Goal: Book appointment/travel/reservation

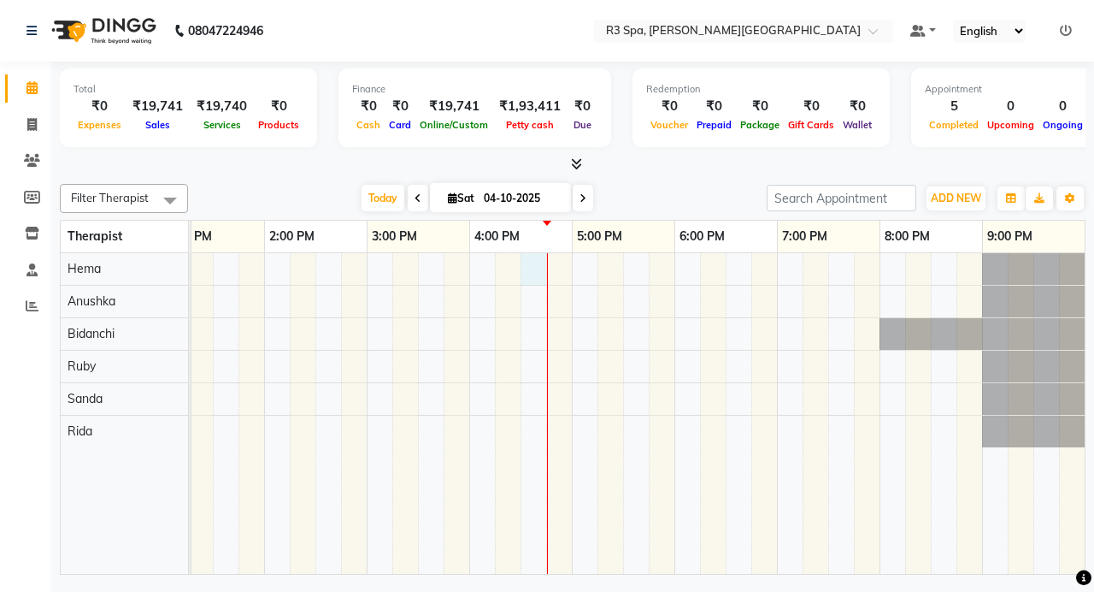
click at [544, 274] on div at bounding box center [367, 413] width 1436 height 321
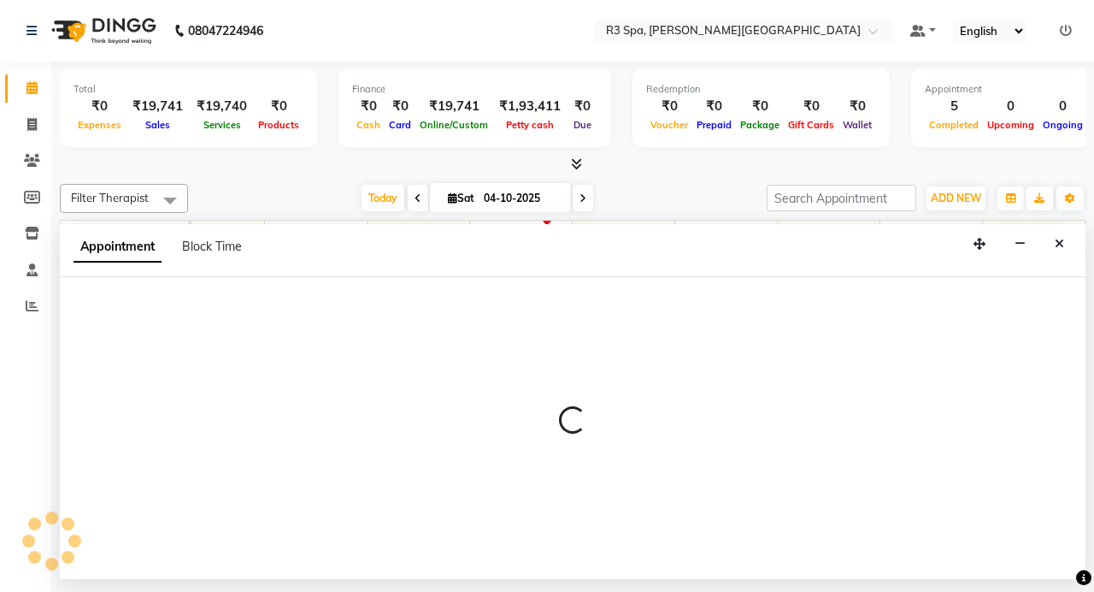
select select "70215"
select select "990"
select select "tentative"
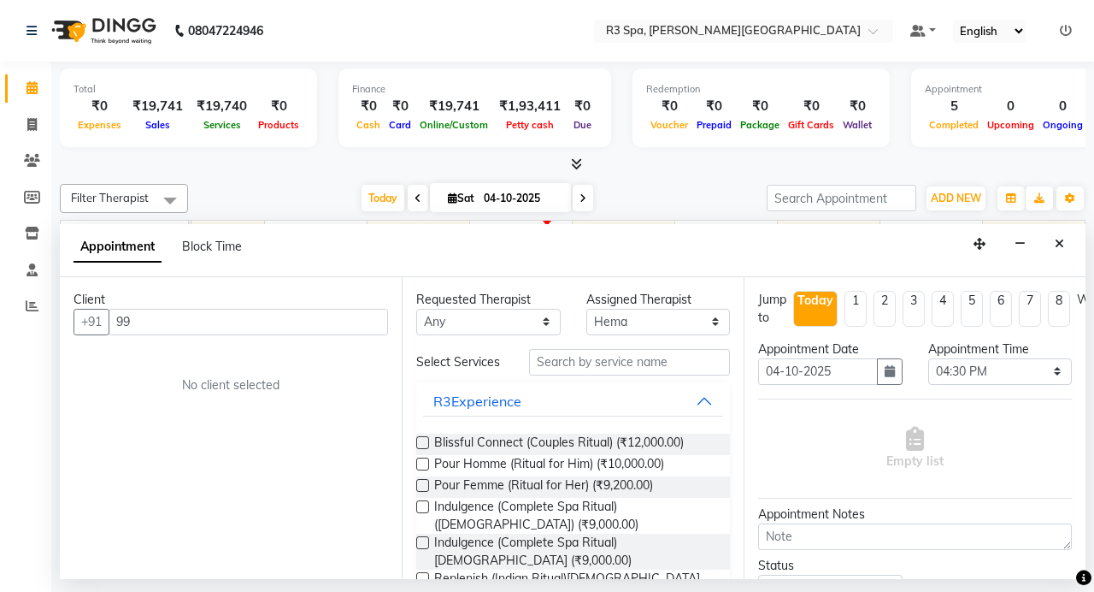
type input "9"
click at [147, 320] on input "text" at bounding box center [249, 322] width 280 height 26
type input "9935596141"
click at [375, 319] on span "Add Client" at bounding box center [352, 321] width 57 height 15
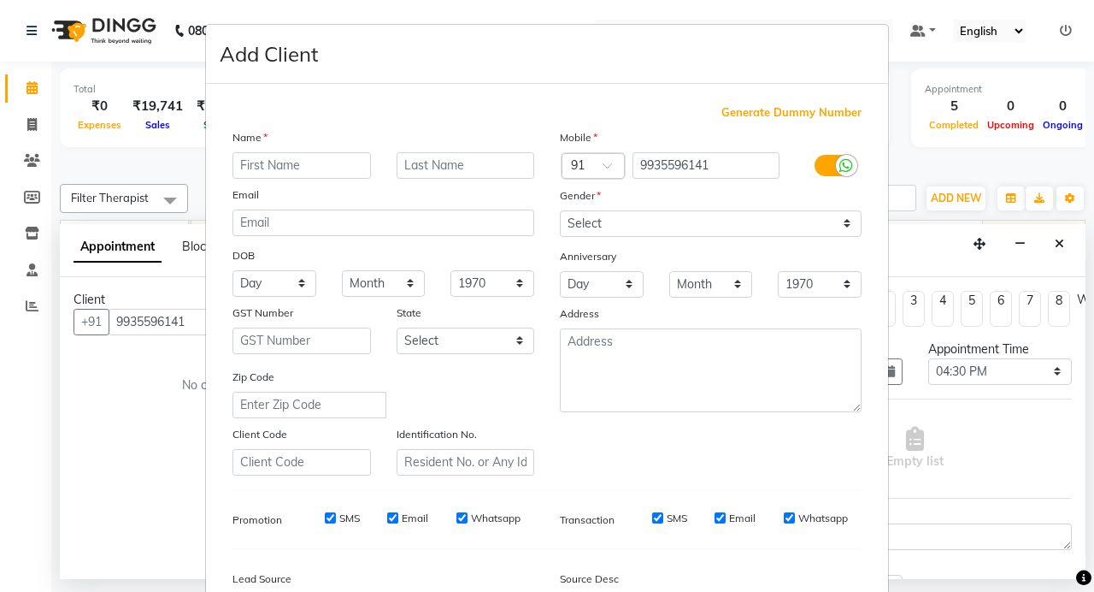
click at [323, 159] on input "text" at bounding box center [302, 165] width 138 height 26
type input "Mr [PERSON_NAME]"
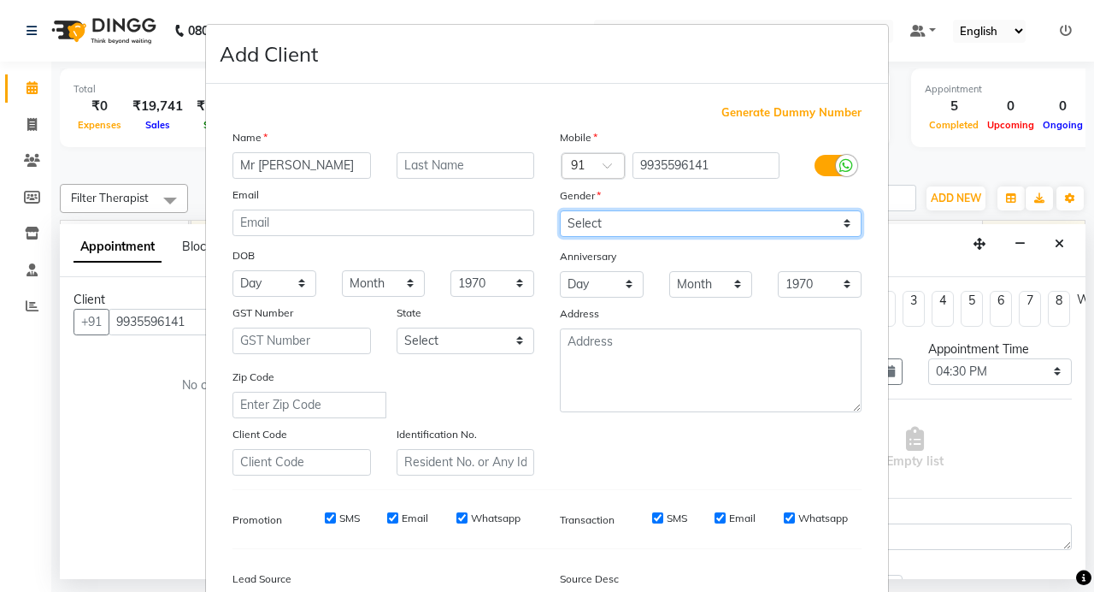
click at [830, 222] on select "Select [DEMOGRAPHIC_DATA] [DEMOGRAPHIC_DATA] Other Prefer Not To Say" at bounding box center [711, 223] width 302 height 26
select select "[DEMOGRAPHIC_DATA]"
click at [560, 210] on select "Select [DEMOGRAPHIC_DATA] [DEMOGRAPHIC_DATA] Other Prefer Not To Say" at bounding box center [711, 223] width 302 height 26
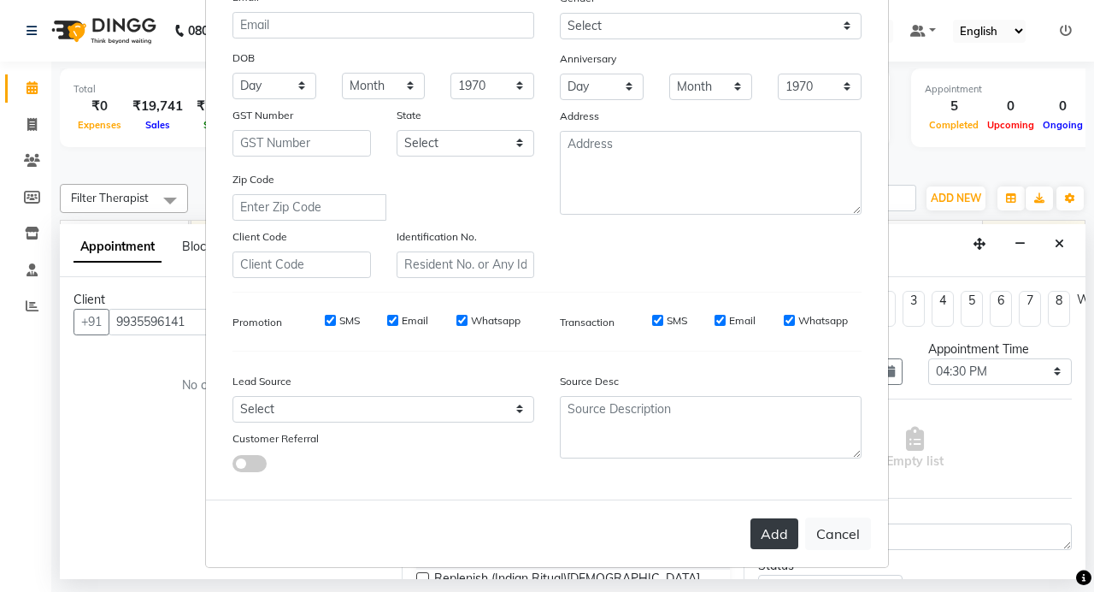
click at [767, 527] on button "Add" at bounding box center [775, 533] width 48 height 31
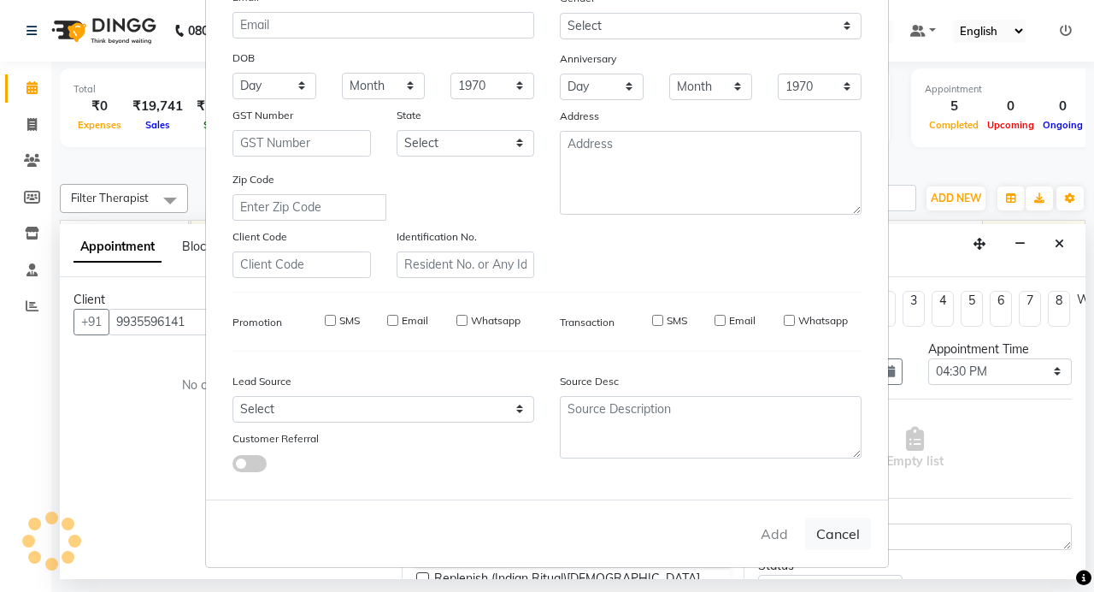
type input "99******41"
select select
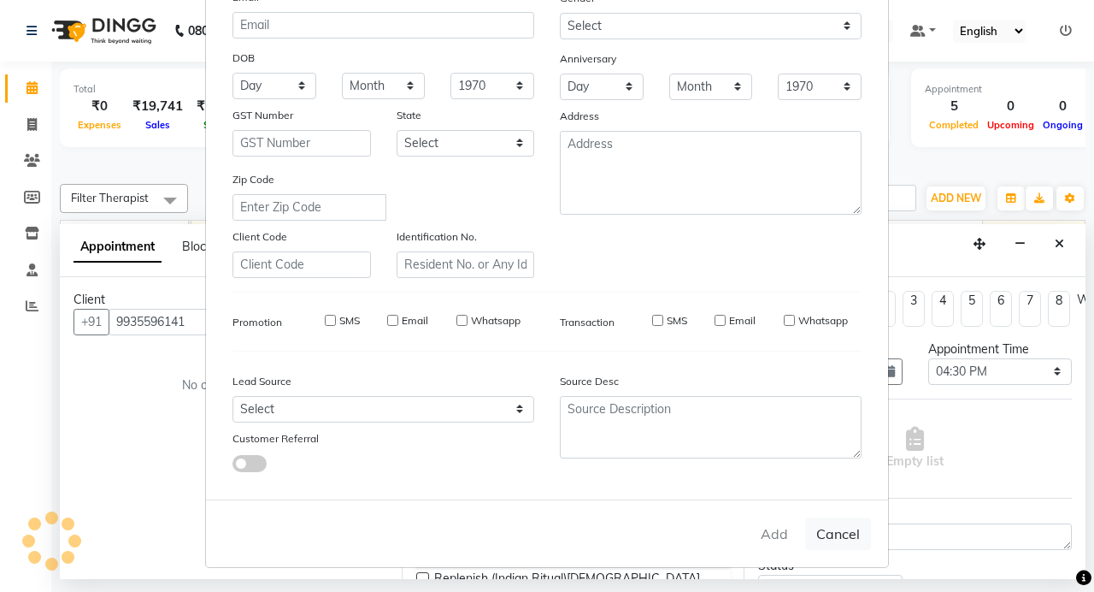
select select
checkbox input "false"
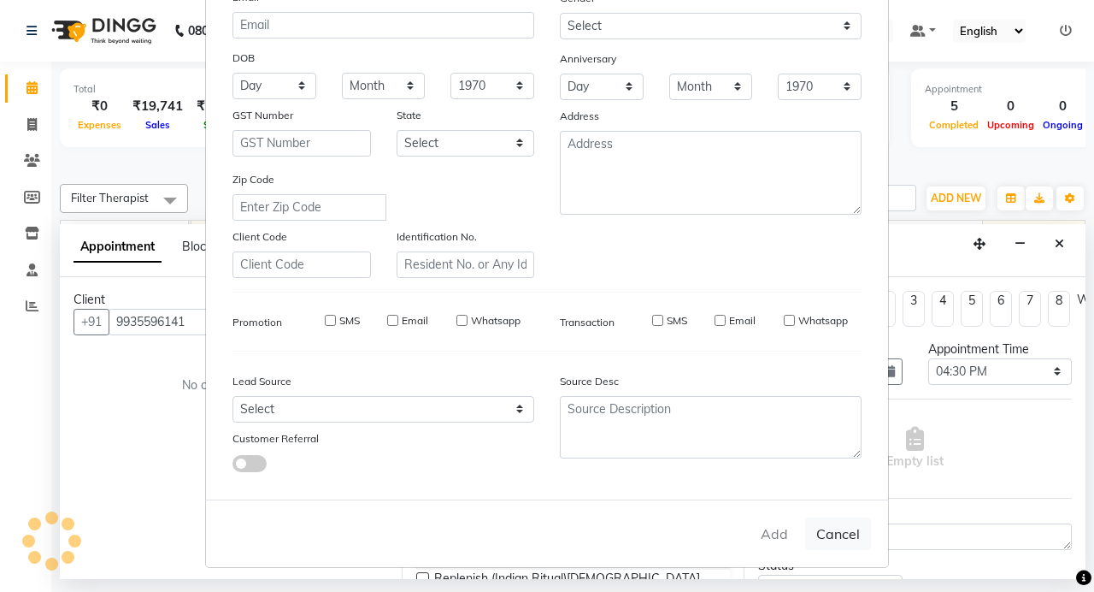
checkbox input "false"
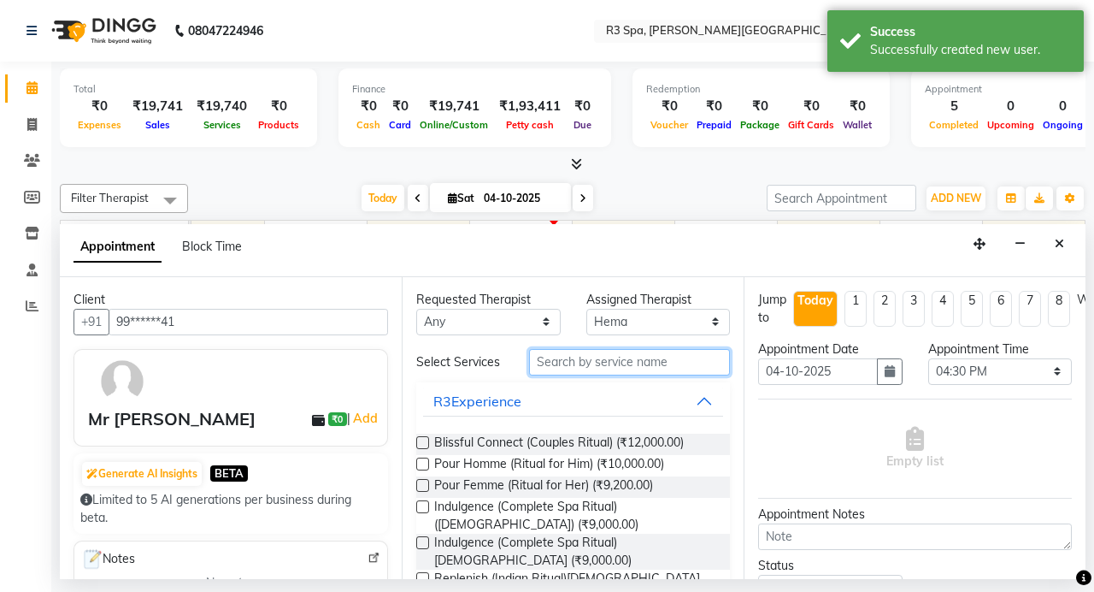
click at [587, 365] on input "text" at bounding box center [629, 362] width 201 height 26
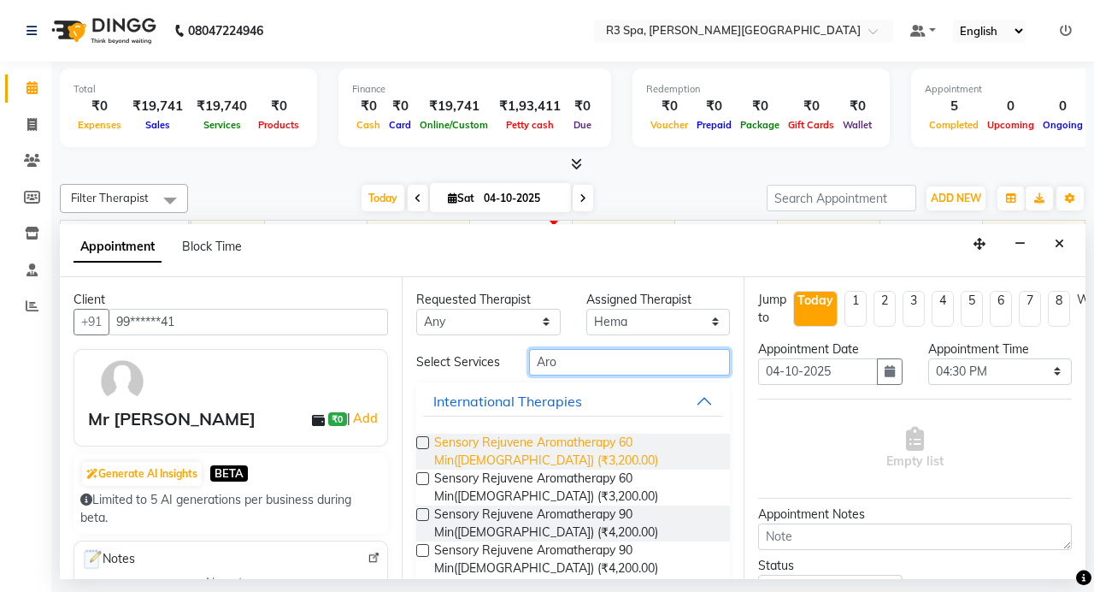
type input "Aro"
click at [529, 455] on span "Sensory Rejuvene Aromatherapy 60 Min([DEMOGRAPHIC_DATA]) (₹3,200.00)" at bounding box center [575, 451] width 282 height 36
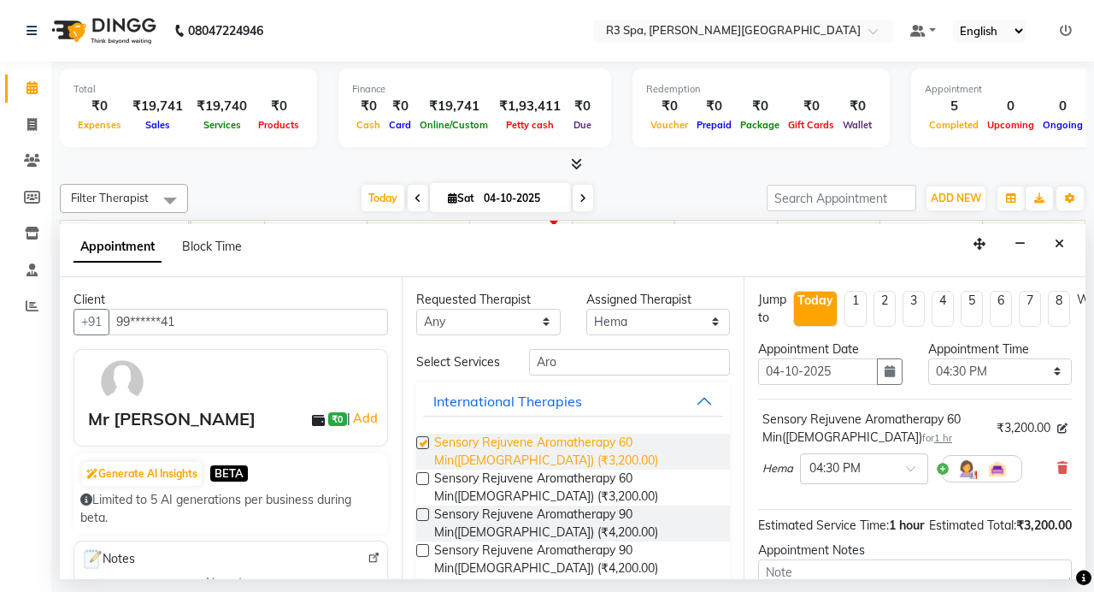
checkbox input "false"
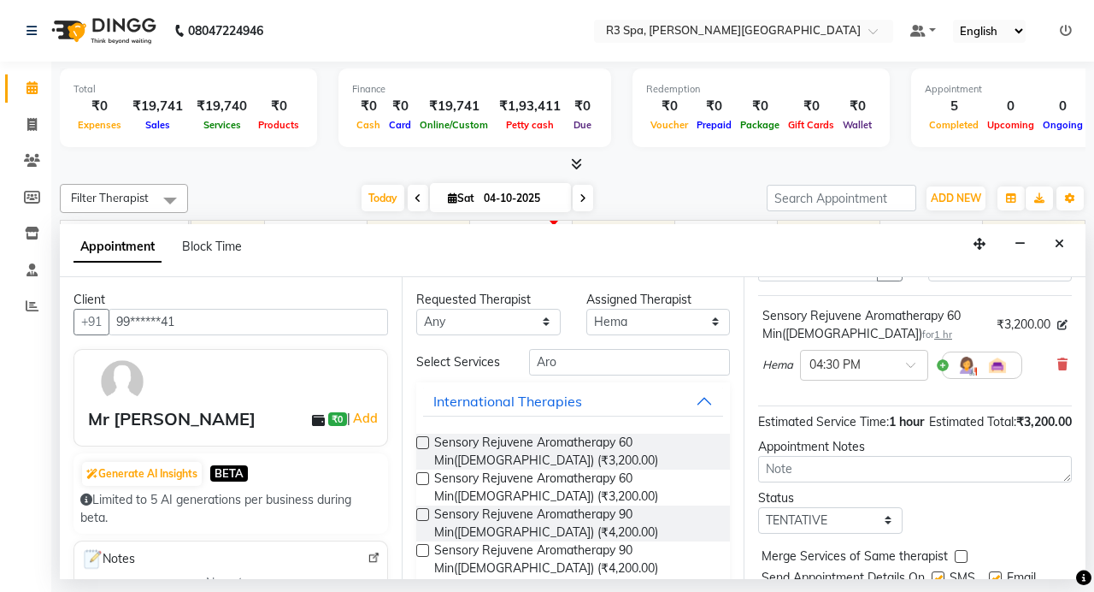
scroll to position [197, 0]
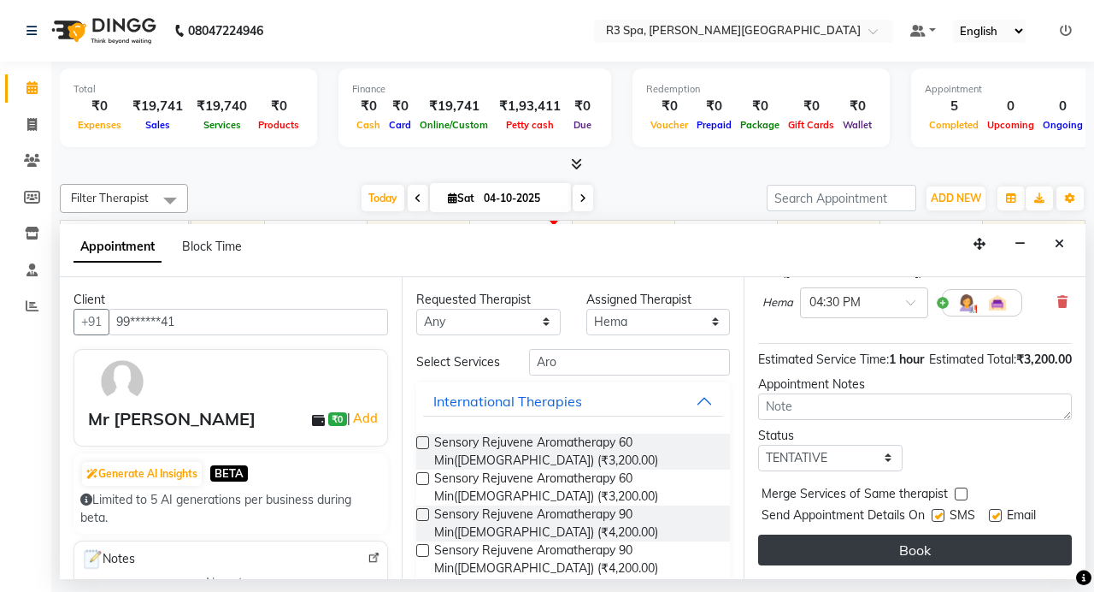
click at [894, 534] on button "Book" at bounding box center [915, 549] width 314 height 31
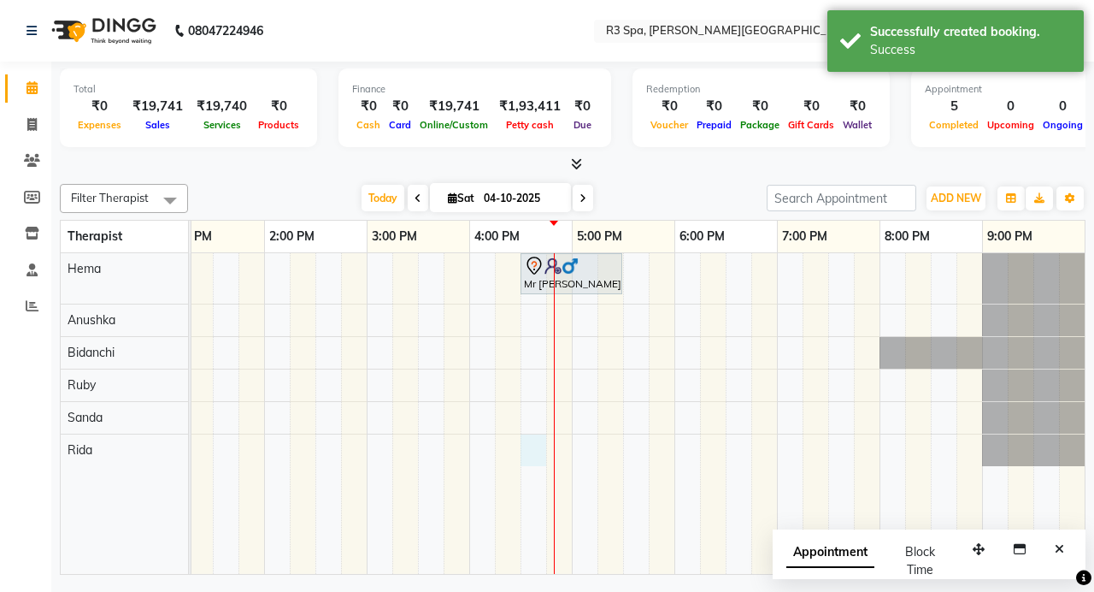
click at [543, 456] on div "Mr [PERSON_NAME], TK06, 04:30 PM-05:30 PM, Sensory Rejuvene Aromatherapy 60 Min…" at bounding box center [367, 413] width 1436 height 321
select select "91748"
select select "990"
select select "tentative"
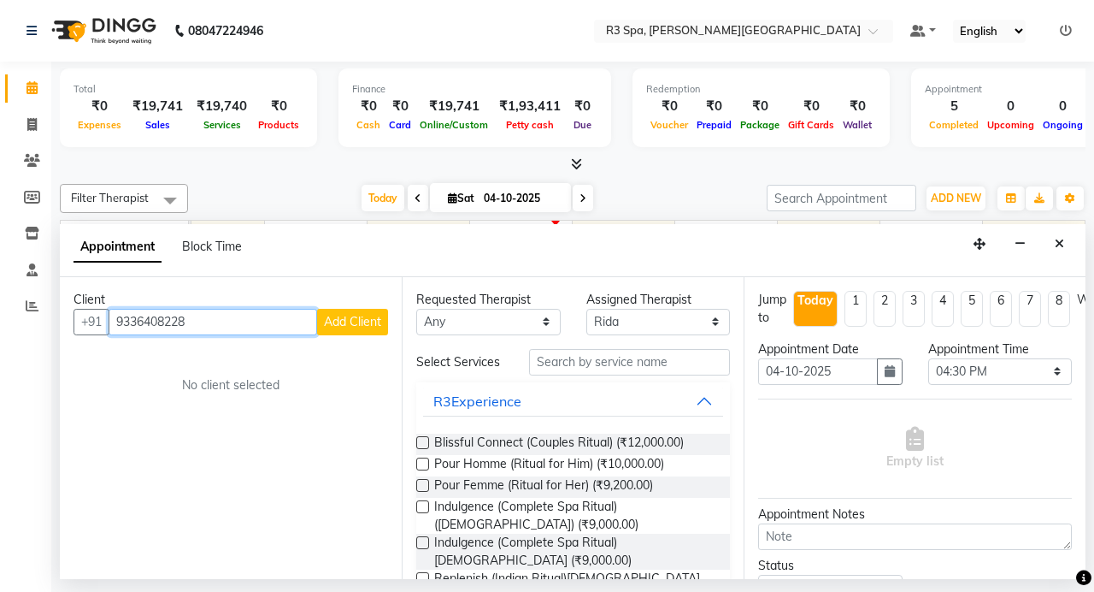
type input "9336408228"
click at [355, 317] on span "Add Client" at bounding box center [352, 321] width 57 height 15
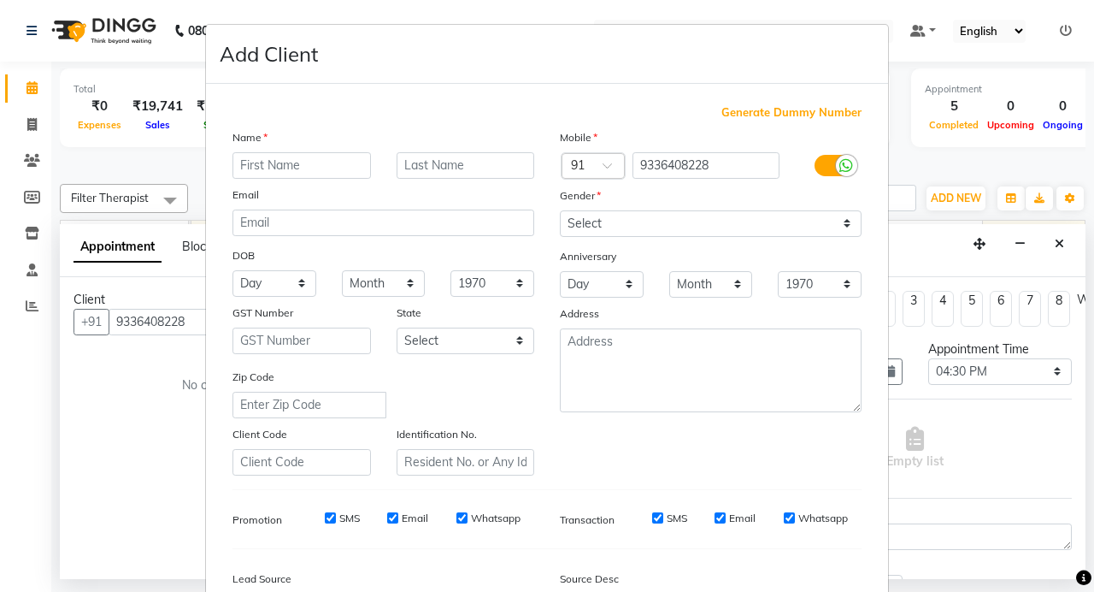
type input "m"
type input "Mr [PERSON_NAME]"
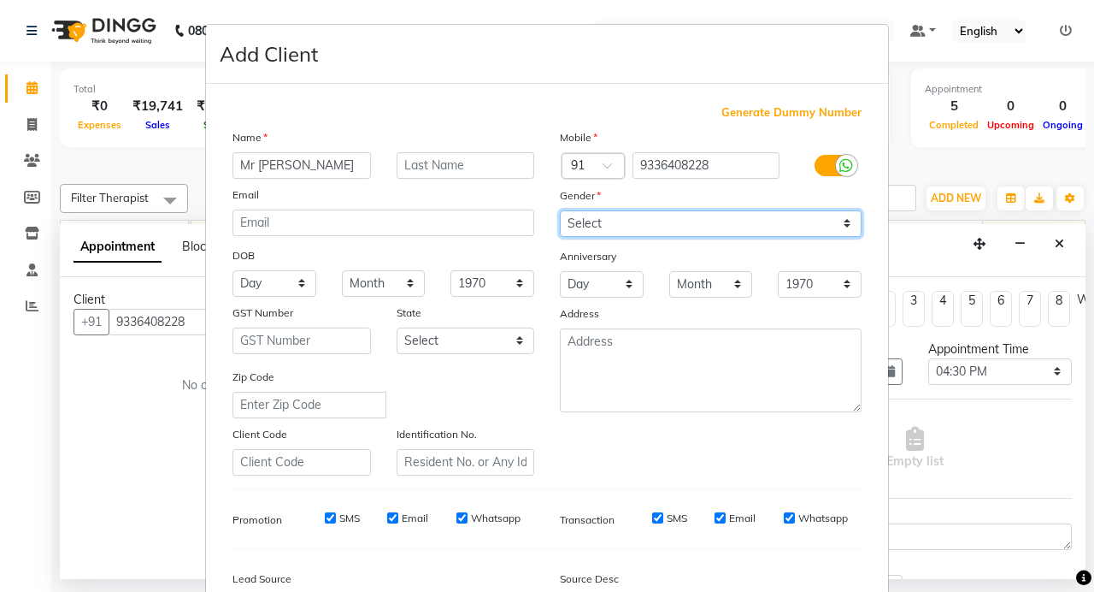
click at [837, 218] on select "Select [DEMOGRAPHIC_DATA] [DEMOGRAPHIC_DATA] Other Prefer Not To Say" at bounding box center [711, 223] width 302 height 26
select select "[DEMOGRAPHIC_DATA]"
click at [560, 210] on select "Select [DEMOGRAPHIC_DATA] [DEMOGRAPHIC_DATA] Other Prefer Not To Say" at bounding box center [711, 223] width 302 height 26
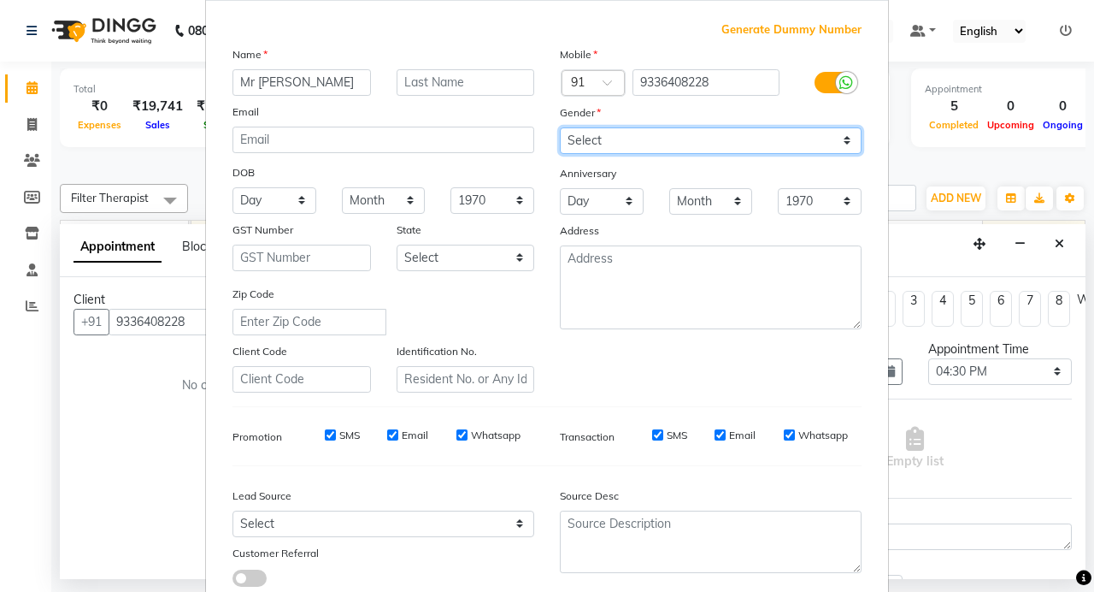
scroll to position [197, 0]
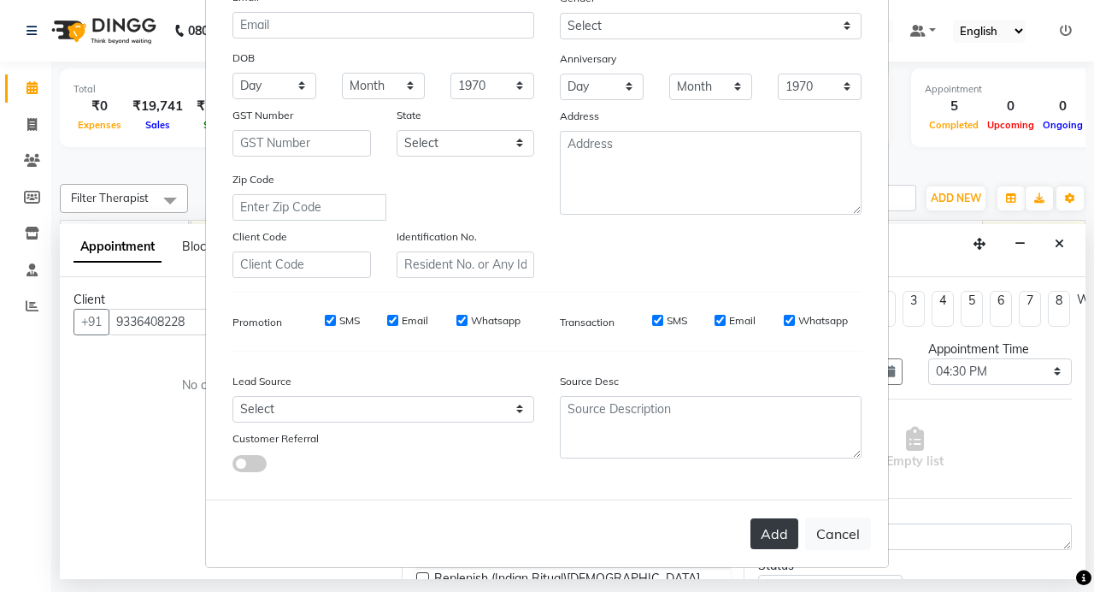
click at [772, 529] on button "Add" at bounding box center [775, 533] width 48 height 31
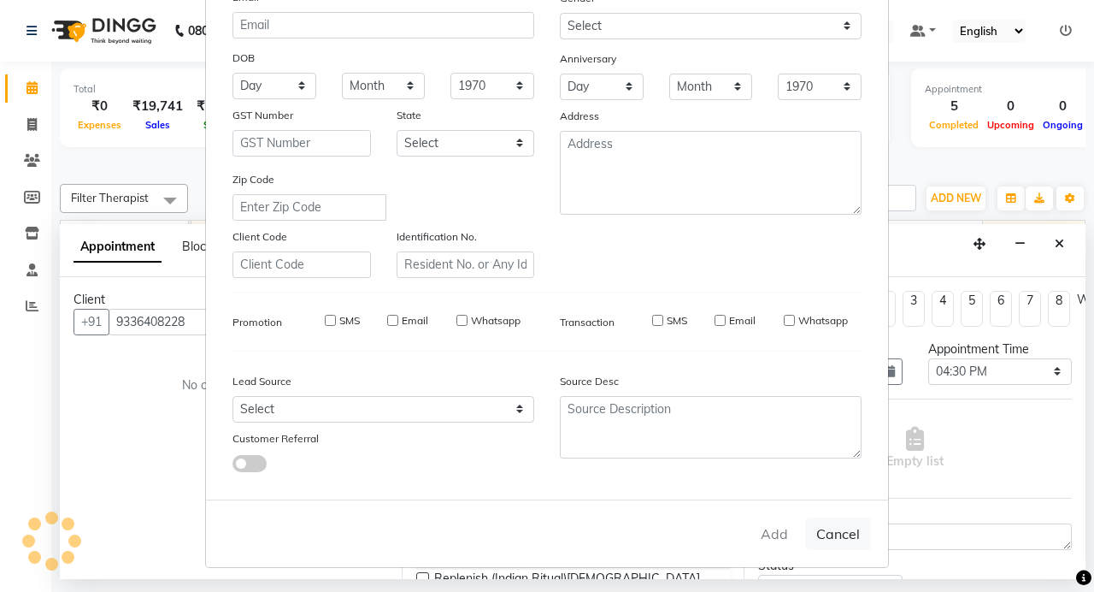
type input "93******28"
select select
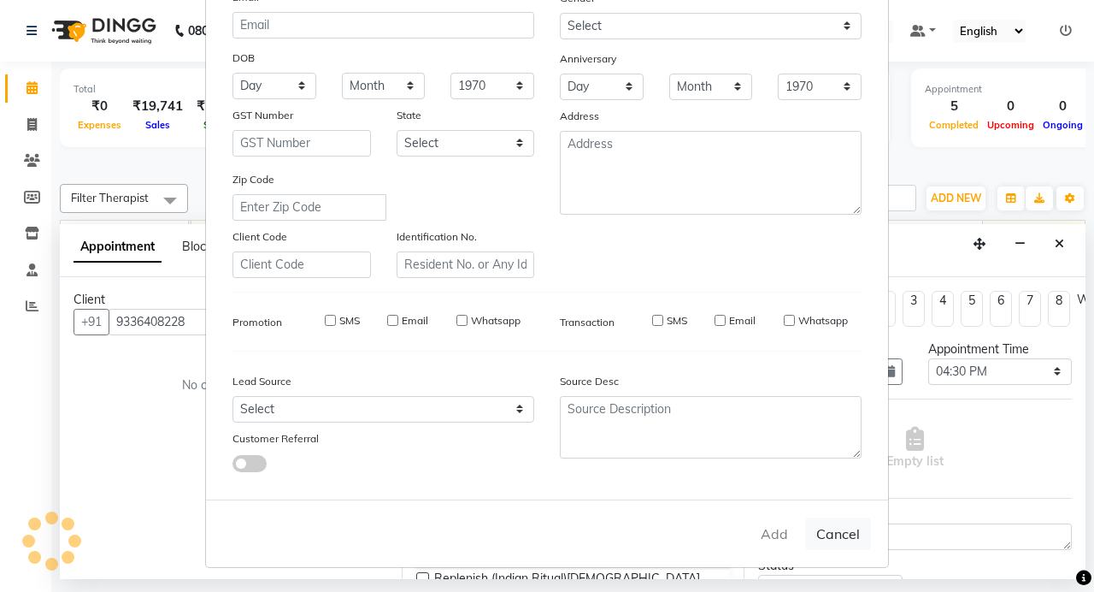
select select
checkbox input "false"
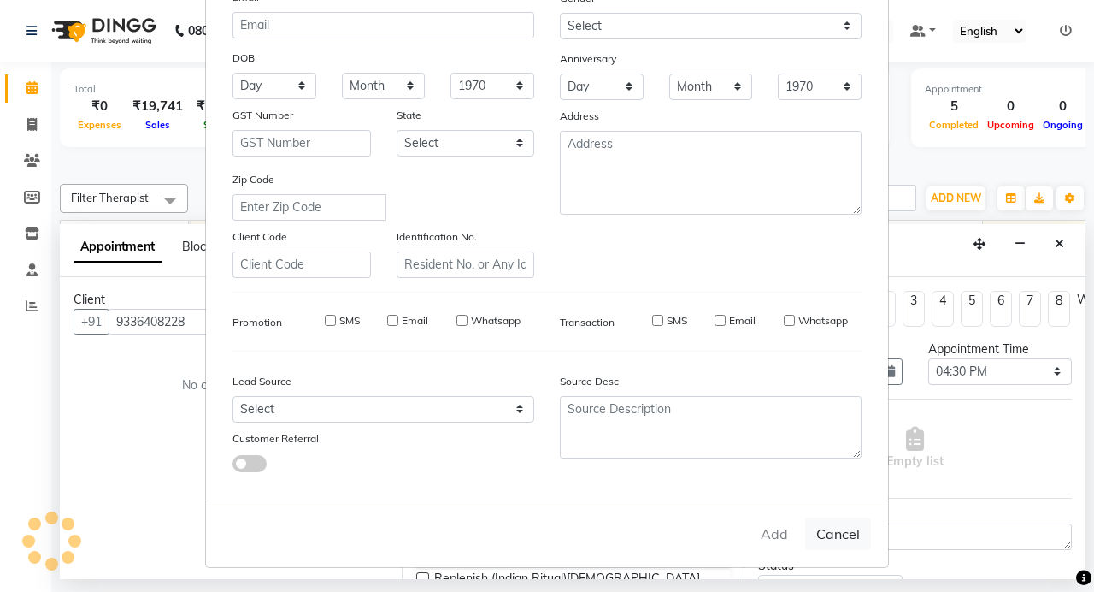
checkbox input "false"
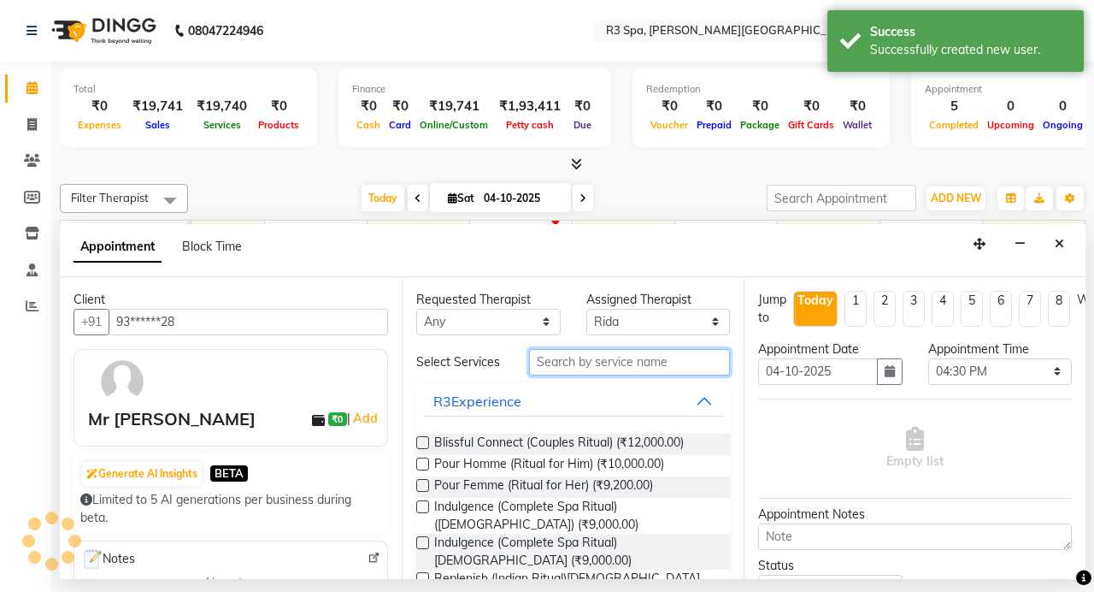
click at [634, 358] on input "text" at bounding box center [629, 362] width 201 height 26
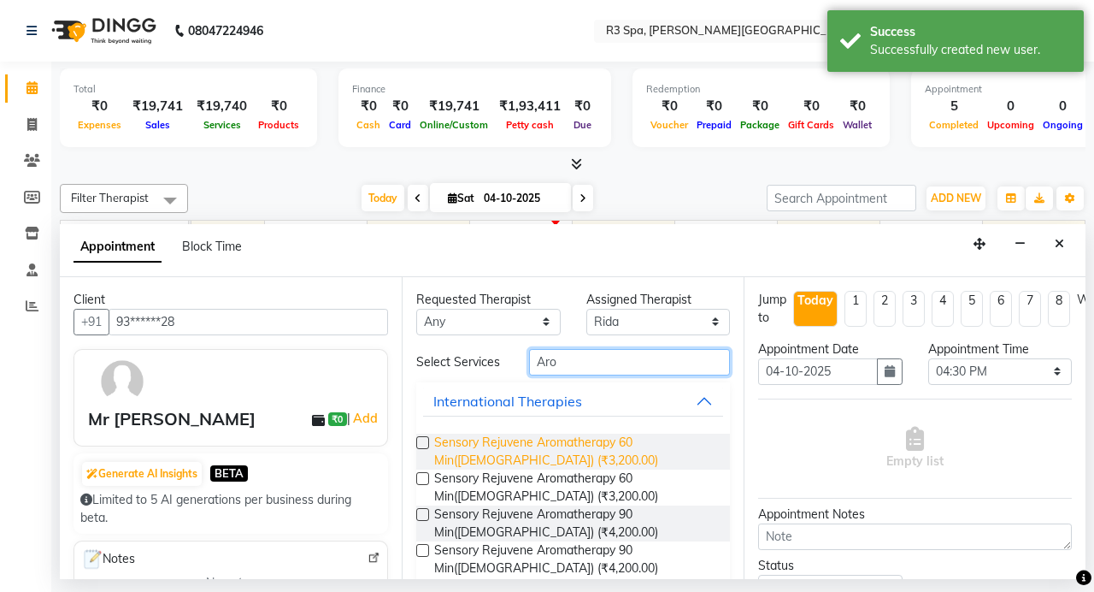
type input "Aro"
click at [527, 453] on span "Sensory Rejuvene Aromatherapy 60 Min([DEMOGRAPHIC_DATA]) (₹3,200.00)" at bounding box center [575, 451] width 282 height 36
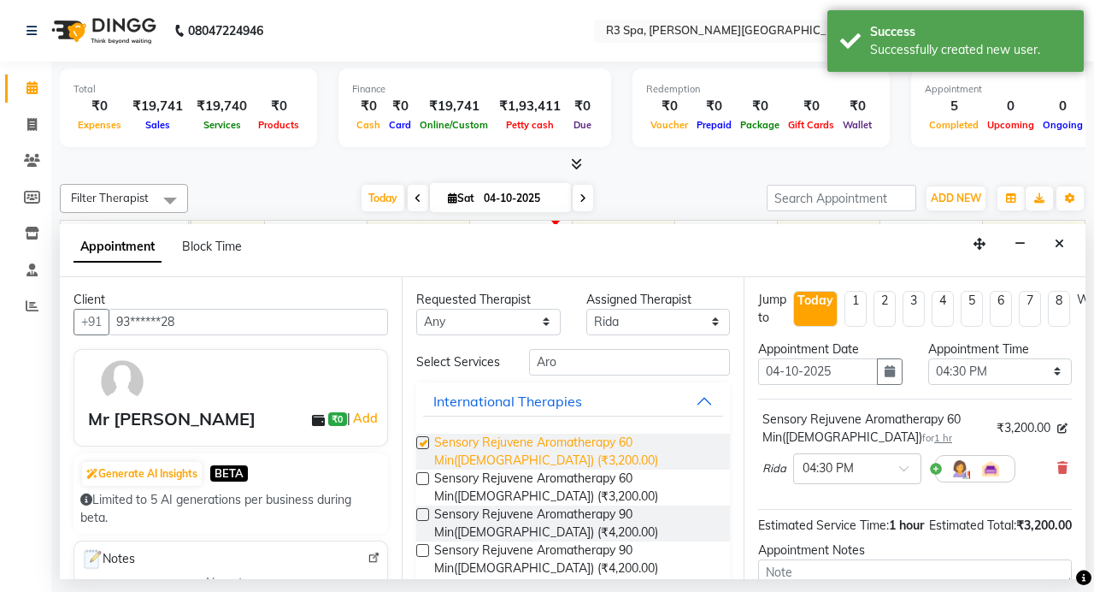
checkbox input "false"
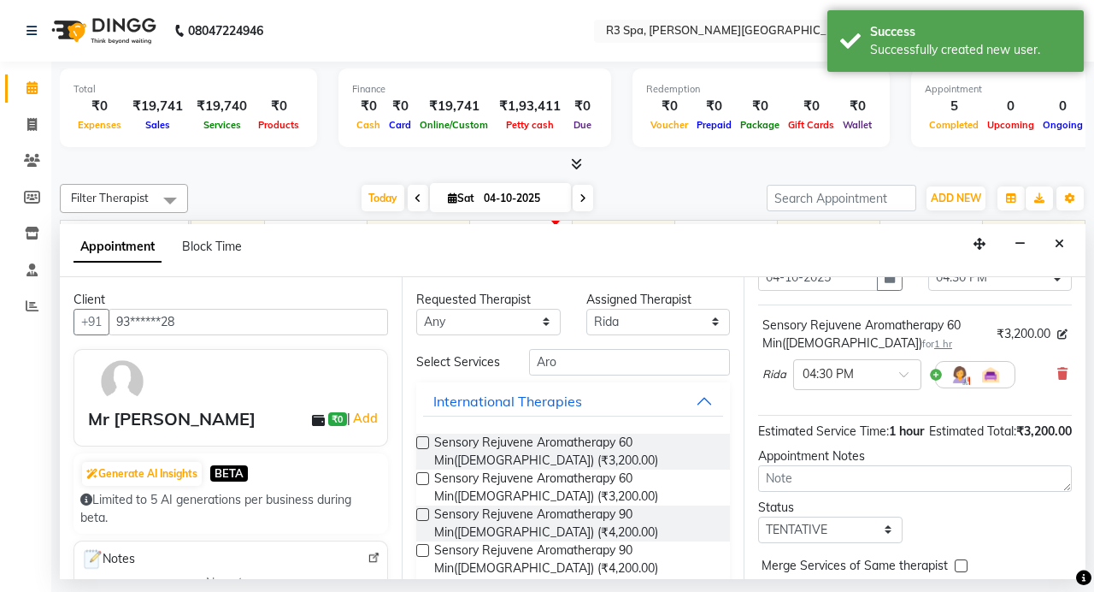
scroll to position [197, 0]
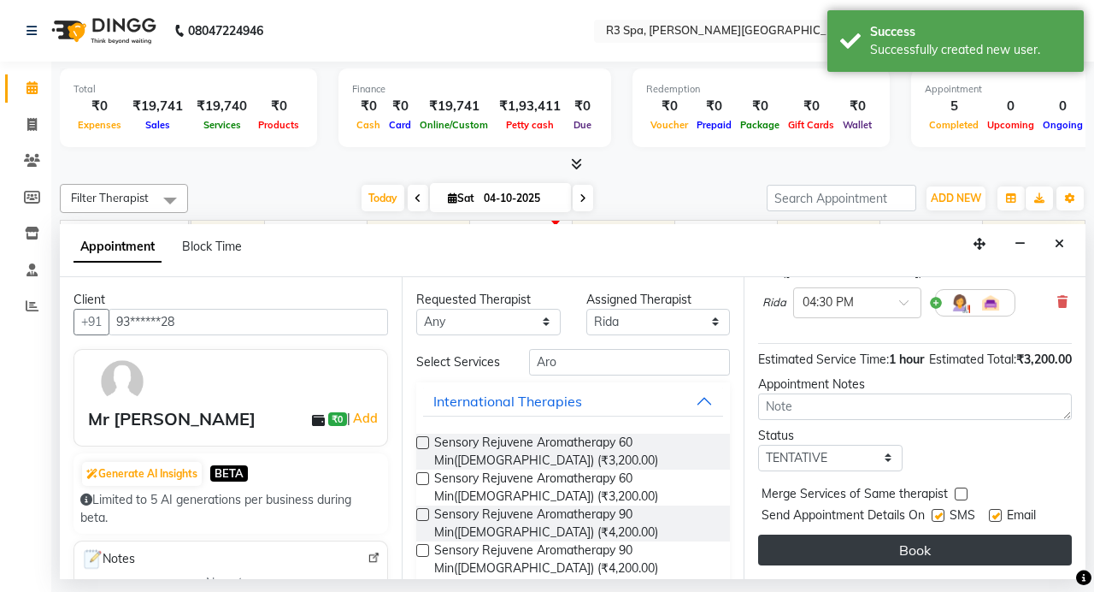
click at [917, 534] on button "Book" at bounding box center [915, 549] width 314 height 31
